Goal: Information Seeking & Learning: Learn about a topic

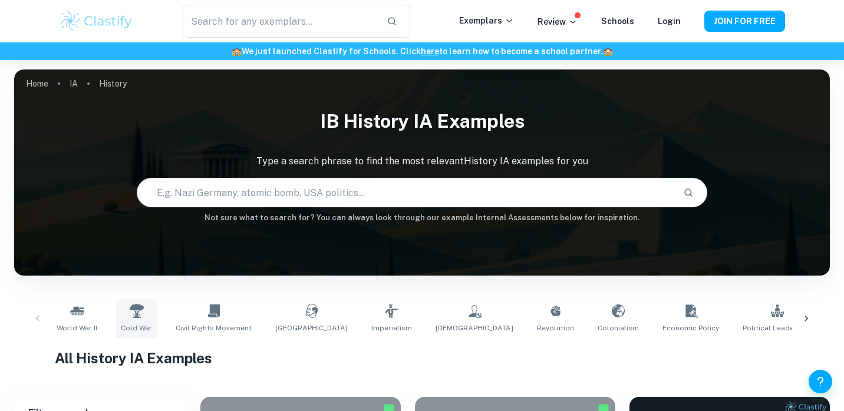
scroll to position [106, 0]
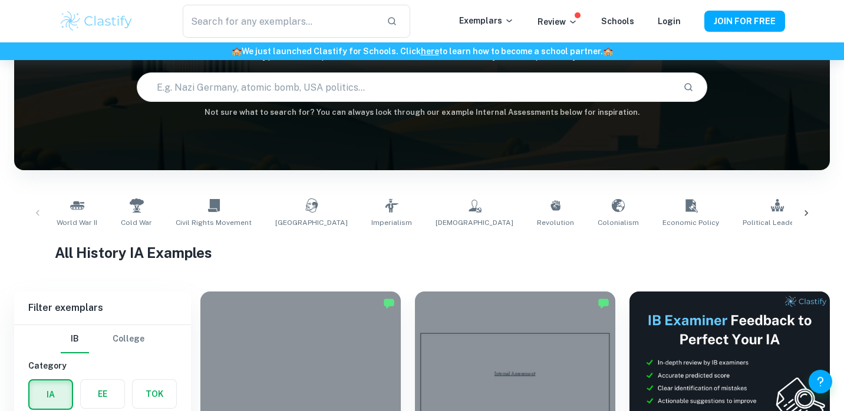
click at [296, 93] on input "text" at bounding box center [405, 87] width 537 height 33
type input "karabakh"
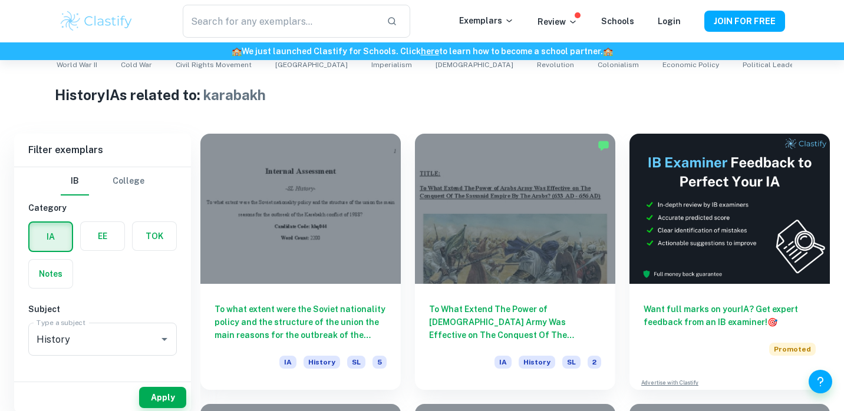
scroll to position [274, 0]
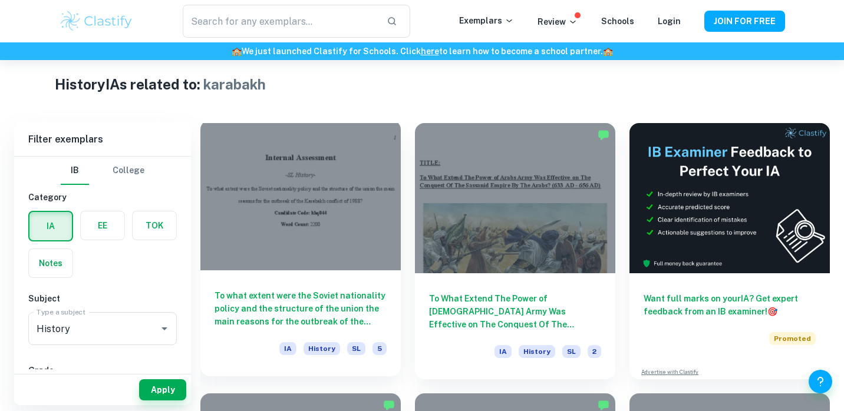
click at [300, 212] on div at bounding box center [300, 195] width 200 height 150
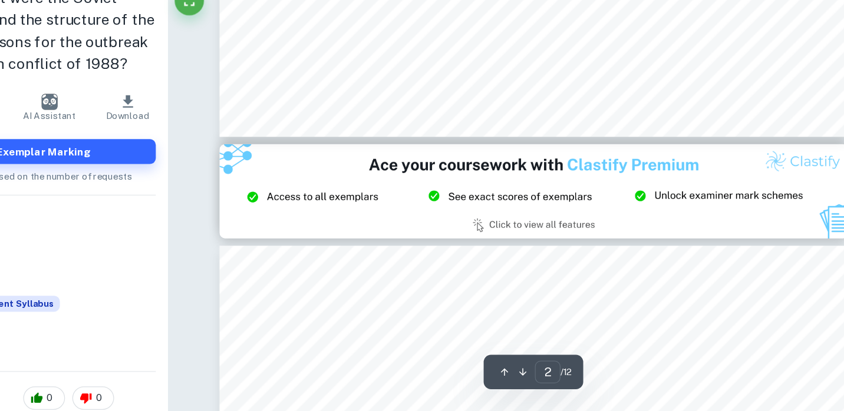
scroll to position [1280, 0]
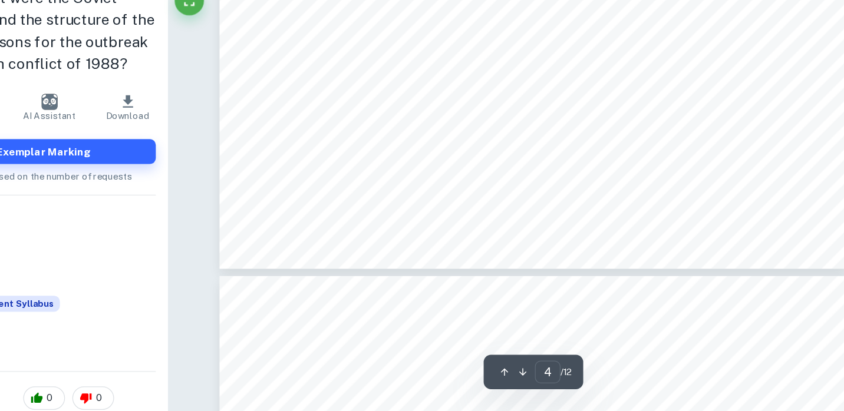
type input "5"
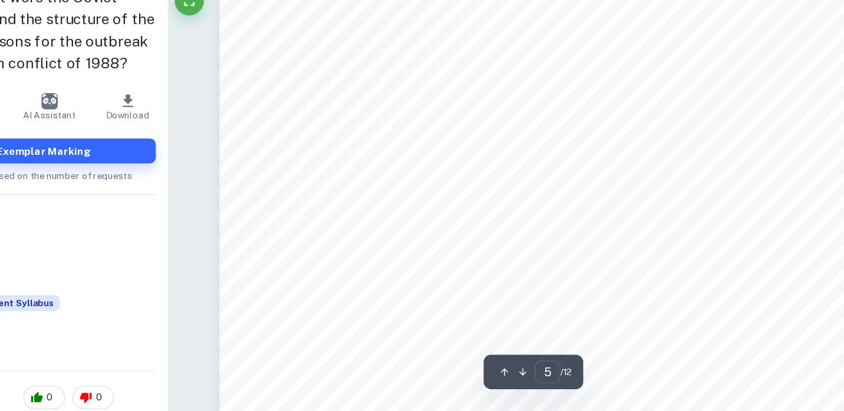
scroll to position [2969, 0]
